Goal: Information Seeking & Learning: Learn about a topic

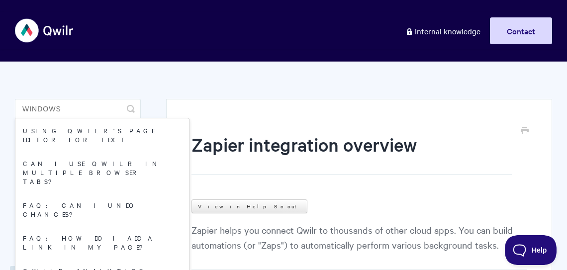
click at [79, 106] on input "windows" at bounding box center [78, 109] width 126 height 20
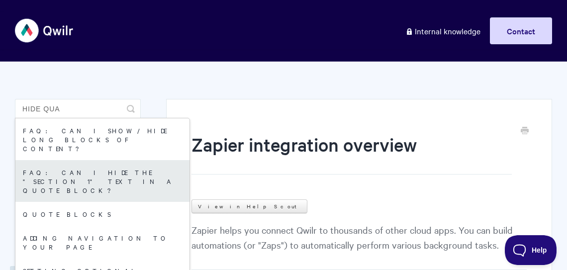
type input "hide qua"
click at [85, 178] on link "FAQ: Can I hide the "section 1" text in a Quote block?" at bounding box center [102, 181] width 174 height 42
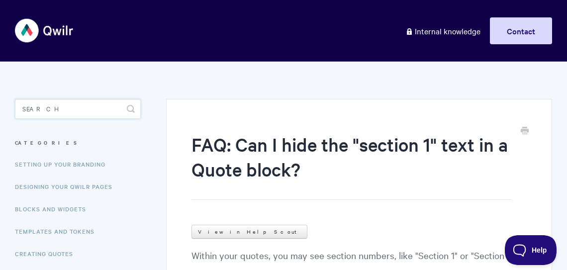
click at [78, 103] on input "Search" at bounding box center [78, 109] width 126 height 20
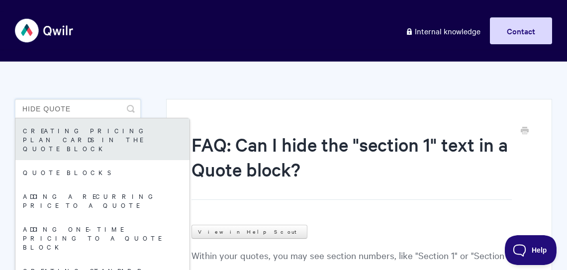
type input "hide quote"
click at [89, 127] on link "Creating pricing plan cards in the Quote Block" at bounding box center [102, 139] width 174 height 42
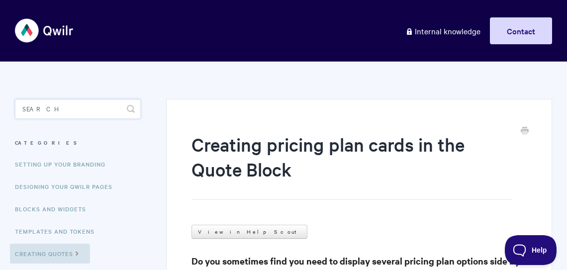
click at [64, 105] on input "Search" at bounding box center [78, 109] width 126 height 20
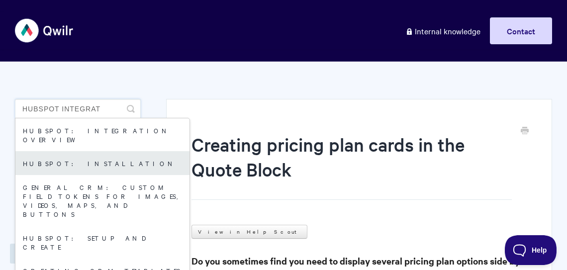
type input "hubspot integrat"
click at [76, 154] on link "HubSpot: Installation" at bounding box center [102, 163] width 174 height 24
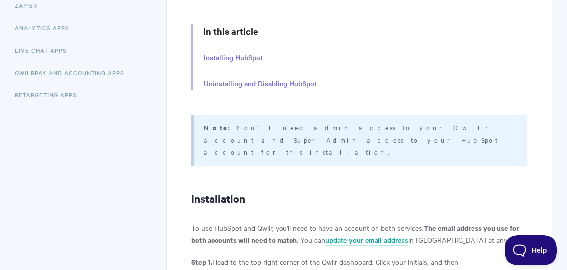
scroll to position [271, 0]
drag, startPoint x: 259, startPoint y: 127, endPoint x: 265, endPoint y: 145, distance: 19.5
click at [265, 145] on div "Note: You'll need admin access to your Qwilr account and Super Admin access to …" at bounding box center [359, 140] width 335 height 50
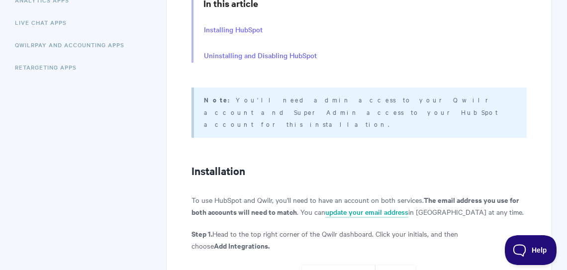
scroll to position [0, 0]
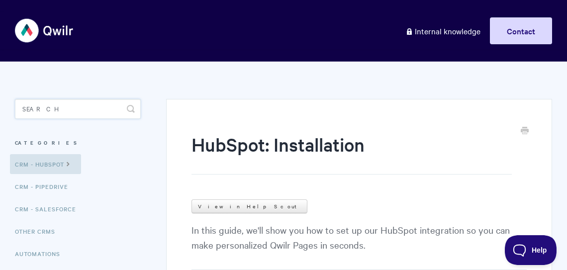
click at [65, 106] on input "Search" at bounding box center [78, 109] width 126 height 20
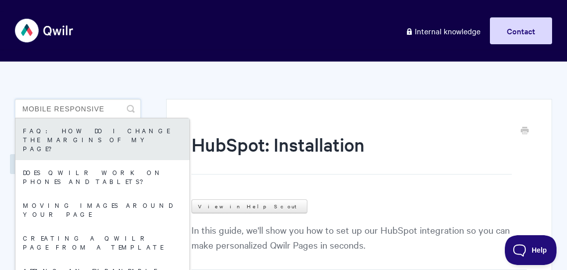
type input "mobile responsive"
click at [100, 138] on link "FAQ: How do I change the margins of my page?" at bounding box center [102, 139] width 174 height 42
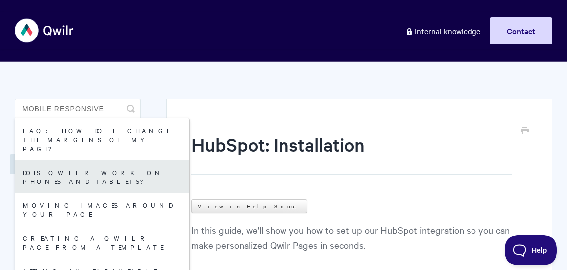
click at [83, 161] on link "Does Qwilr Work on Phones and Tablets?" at bounding box center [102, 176] width 174 height 33
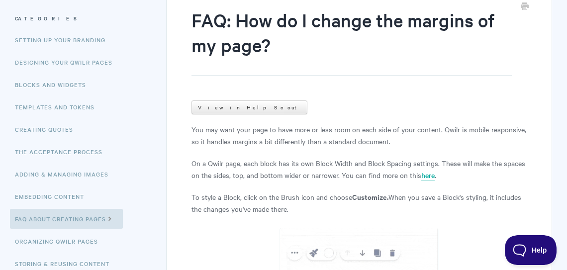
scroll to position [185, 0]
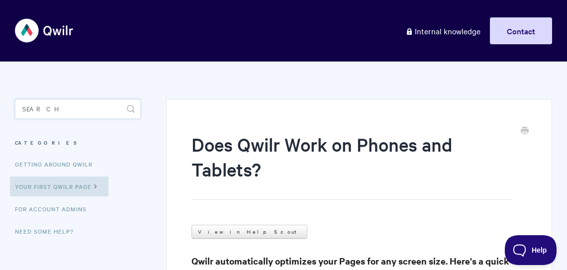
click at [65, 111] on input "Search" at bounding box center [78, 109] width 126 height 20
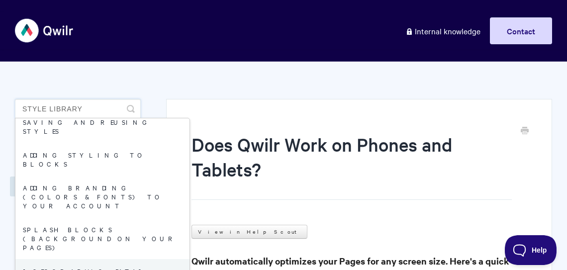
scroll to position [6, 0]
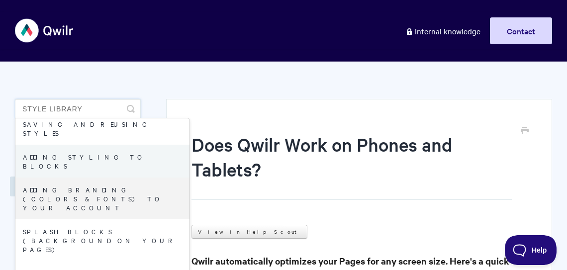
type input "style library"
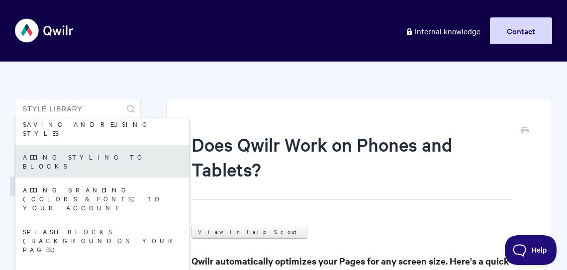
click at [69, 145] on link "Adding styling to blocks" at bounding box center [102, 161] width 174 height 33
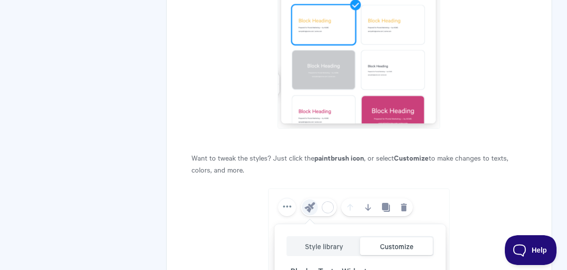
scroll to position [638, 0]
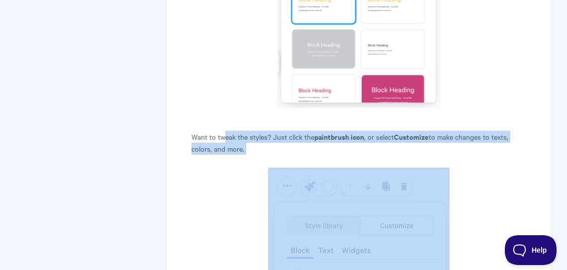
drag, startPoint x: 222, startPoint y: 137, endPoint x: 228, endPoint y: 157, distance: 20.2
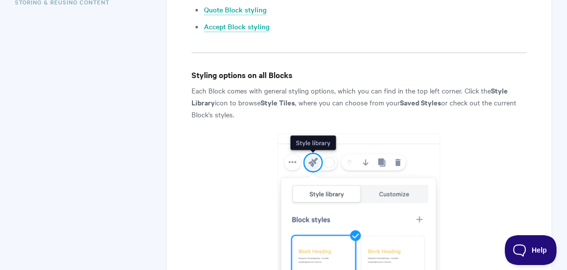
scroll to position [384, 0]
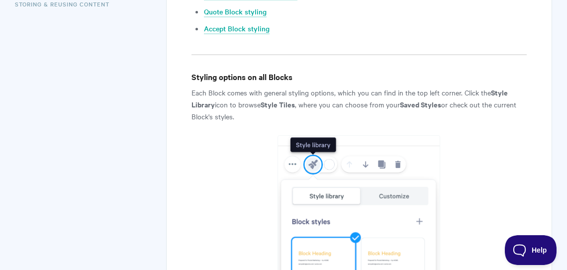
drag, startPoint x: 235, startPoint y: 95, endPoint x: 240, endPoint y: 115, distance: 20.6
click at [240, 115] on p "Each Block comes with general styling options, which you can find in the top le…" at bounding box center [359, 105] width 335 height 36
drag, startPoint x: 236, startPoint y: 101, endPoint x: 244, endPoint y: 120, distance: 21.0
click at [244, 120] on p "Each Block comes with general styling options, which you can find in the top le…" at bounding box center [359, 105] width 335 height 36
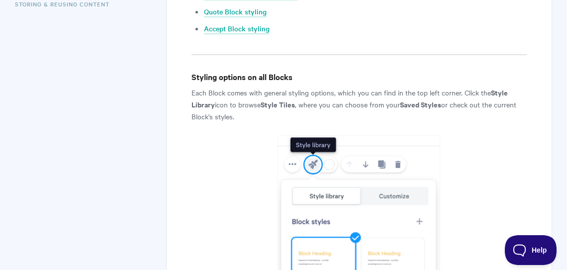
click at [244, 120] on p "Each Block comes with general styling options, which you can find in the top le…" at bounding box center [359, 105] width 335 height 36
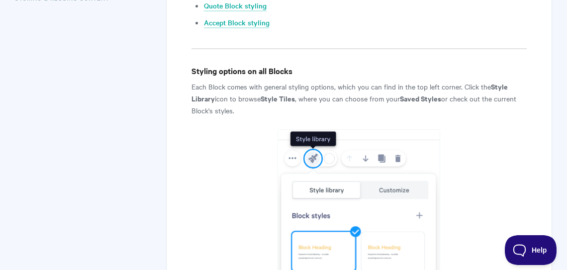
scroll to position [391, 0]
drag, startPoint x: 234, startPoint y: 96, endPoint x: 242, endPoint y: 115, distance: 20.5
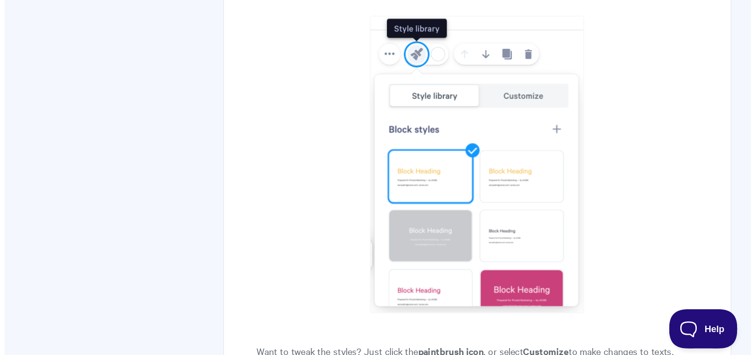
scroll to position [530, 0]
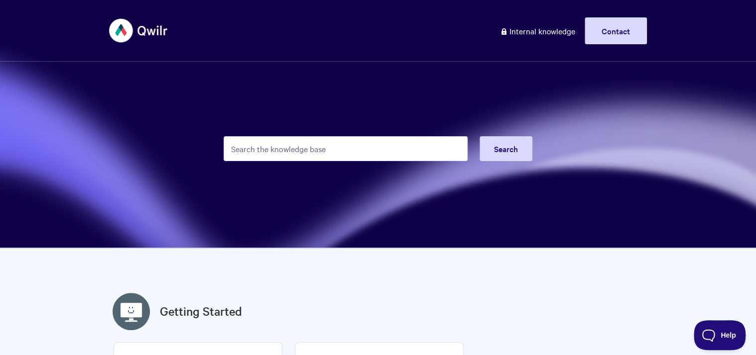
click at [291, 148] on input "Search the knowledge base" at bounding box center [345, 148] width 244 height 25
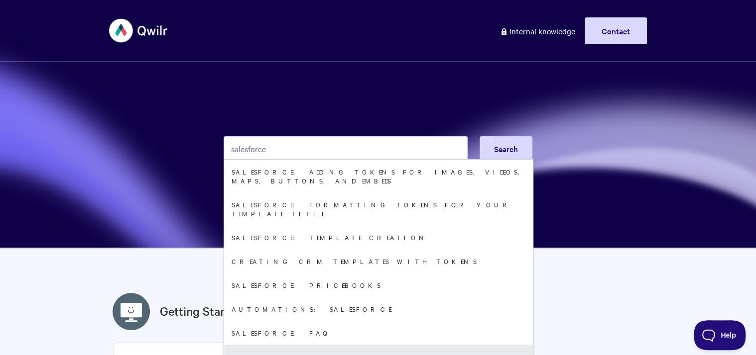
type input "salesforce"
click at [320, 345] on link "Salesforce: User Guide" at bounding box center [378, 357] width 309 height 24
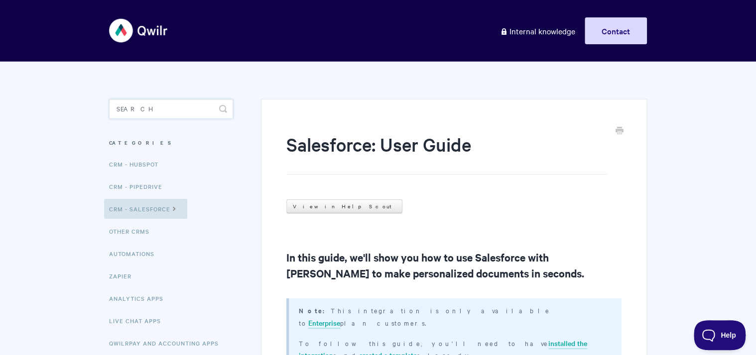
click at [195, 115] on input "Search" at bounding box center [171, 109] width 124 height 20
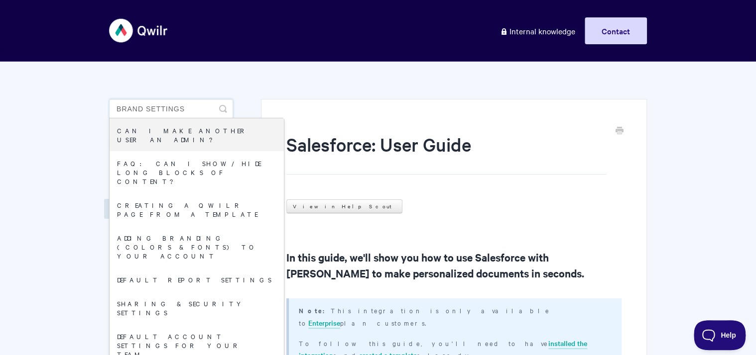
type input "Brand settings"
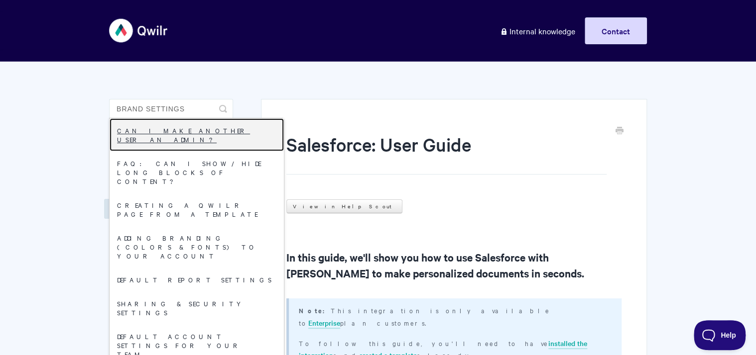
click at [208, 133] on link "Can I make another user an Admin?" at bounding box center [197, 134] width 174 height 33
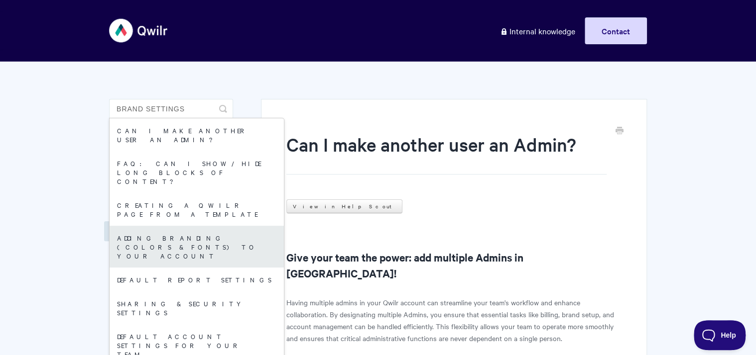
type input "brand settings"
click at [192, 226] on link "Adding branding (colors & fonts) to your account" at bounding box center [197, 247] width 174 height 42
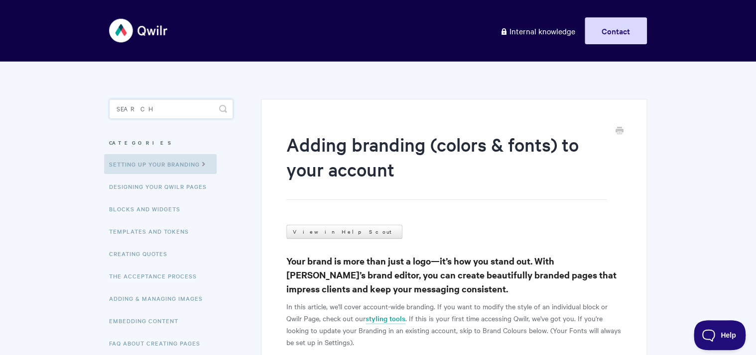
click at [158, 110] on input "Search" at bounding box center [171, 109] width 124 height 20
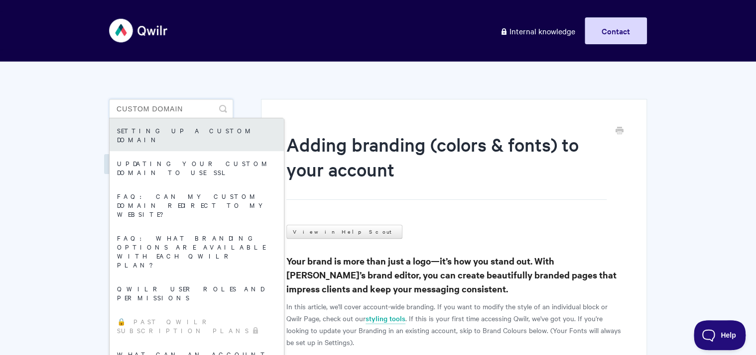
type input "custom domain"
click at [184, 134] on link "Setting up a Custom Domain" at bounding box center [197, 134] width 174 height 33
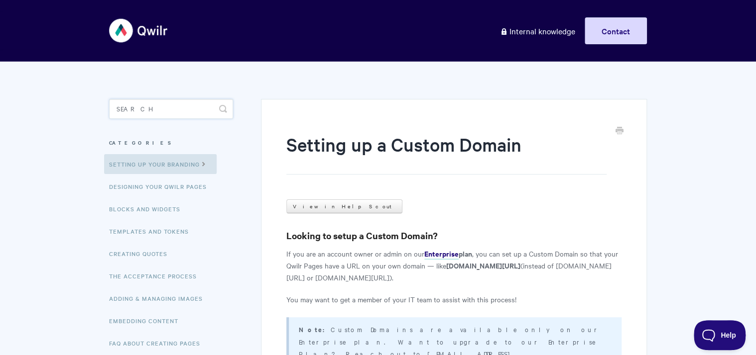
click at [171, 104] on input "Search" at bounding box center [171, 109] width 124 height 20
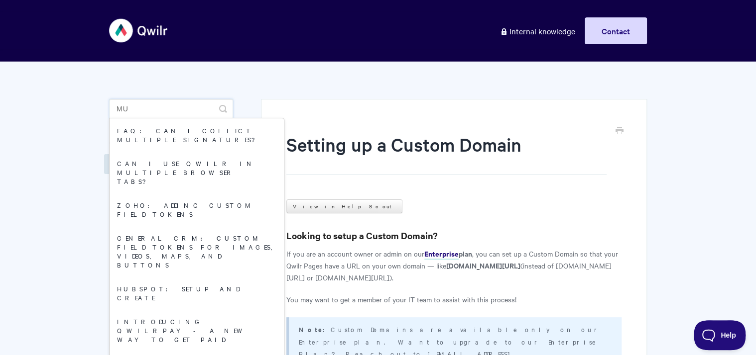
type input "m"
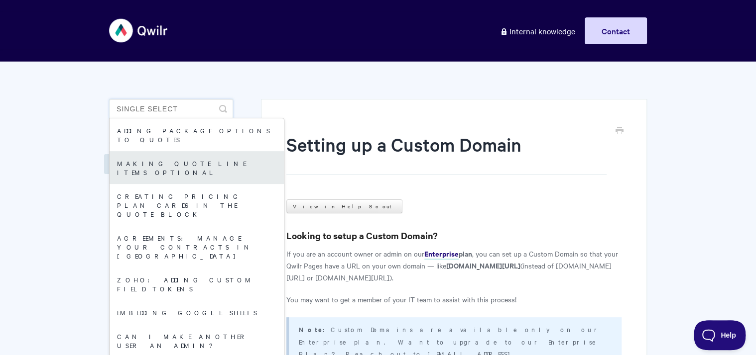
type input "single select"
click at [174, 158] on link "Making quote line items optional" at bounding box center [197, 167] width 174 height 33
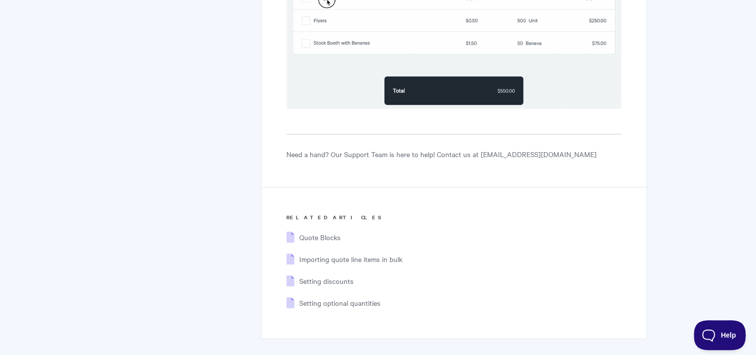
scroll to position [1796, 0]
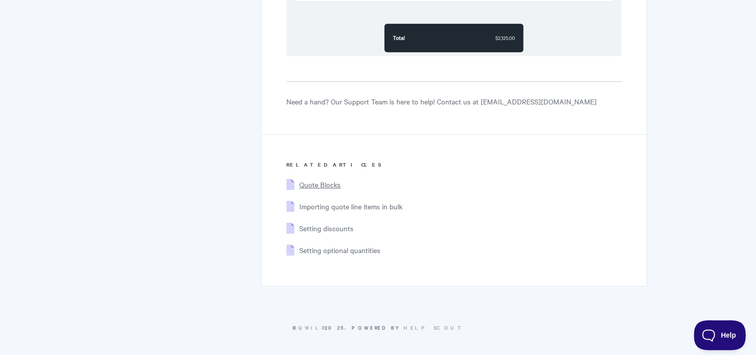
click at [310, 182] on span "Quote Blocks" at bounding box center [319, 185] width 41 height 10
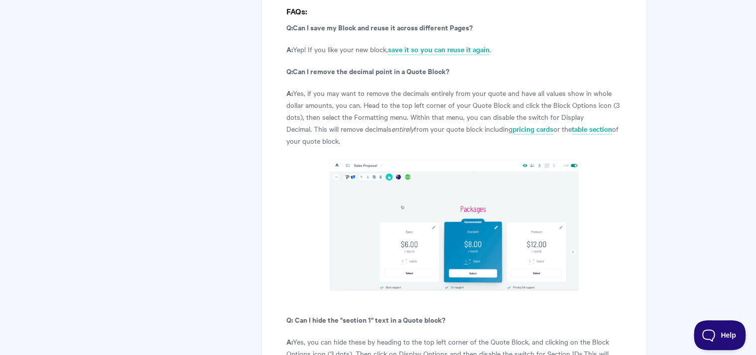
scroll to position [4080, 0]
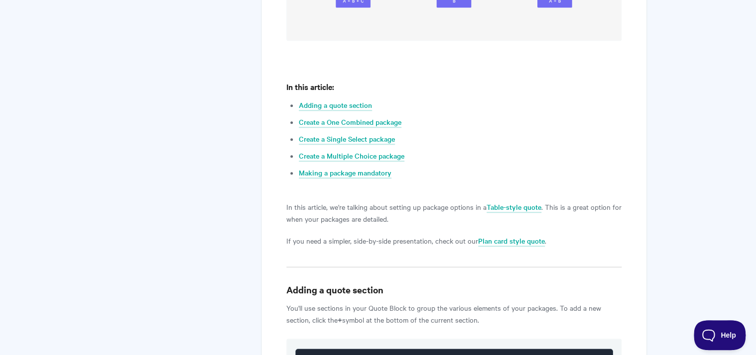
scroll to position [455, 0]
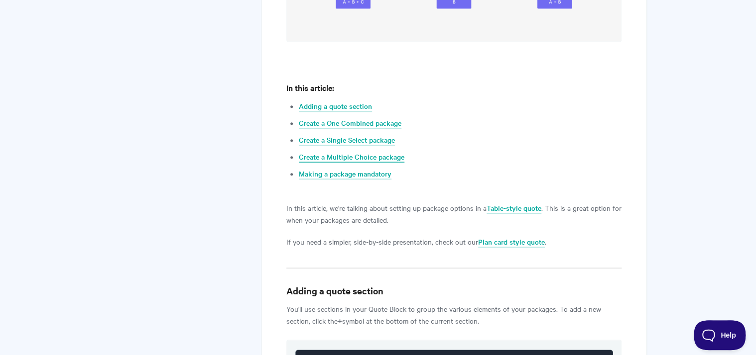
click at [366, 156] on link "Create a Multiple Choice package" at bounding box center [352, 157] width 106 height 11
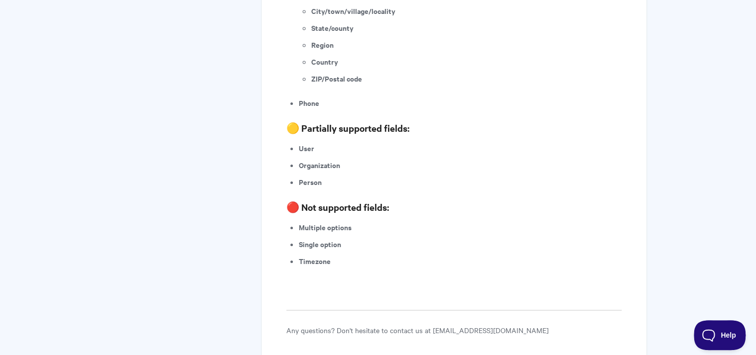
scroll to position [1856, 0]
drag, startPoint x: 297, startPoint y: 203, endPoint x: 340, endPoint y: 244, distance: 59.8
copy ul
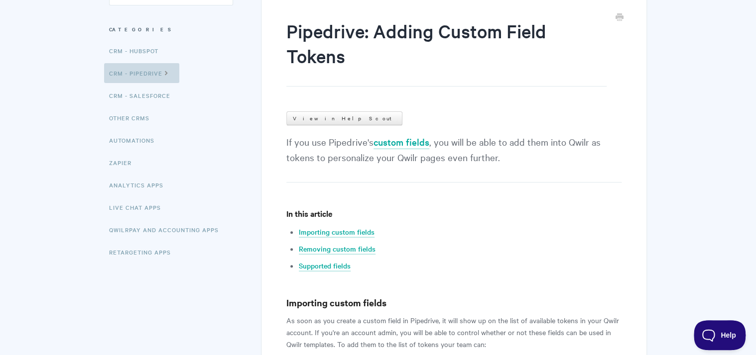
scroll to position [0, 0]
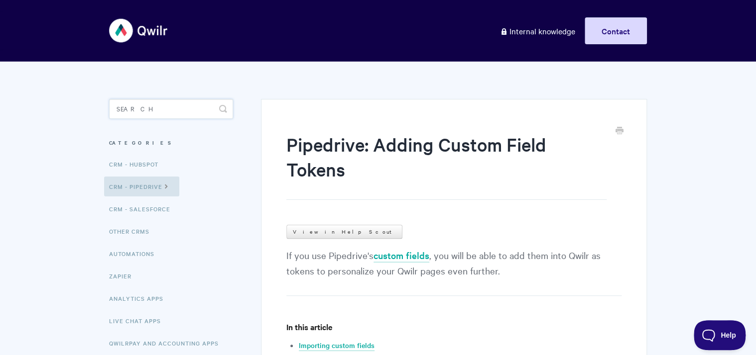
click at [135, 110] on input "Search" at bounding box center [171, 109] width 124 height 20
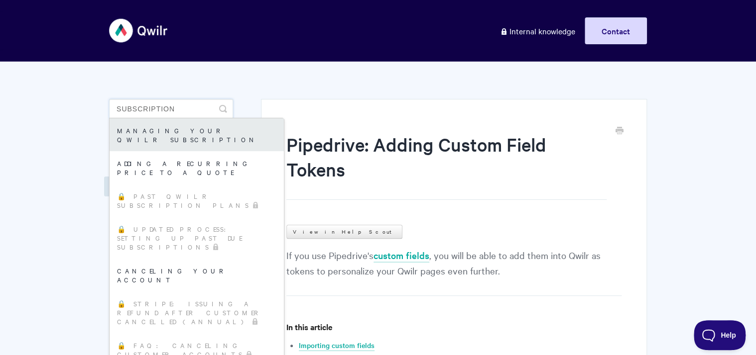
type input "subscription"
click at [169, 125] on link "Managing your Qwilr subscription" at bounding box center [197, 134] width 174 height 33
